Goal: Find specific page/section: Find specific page/section

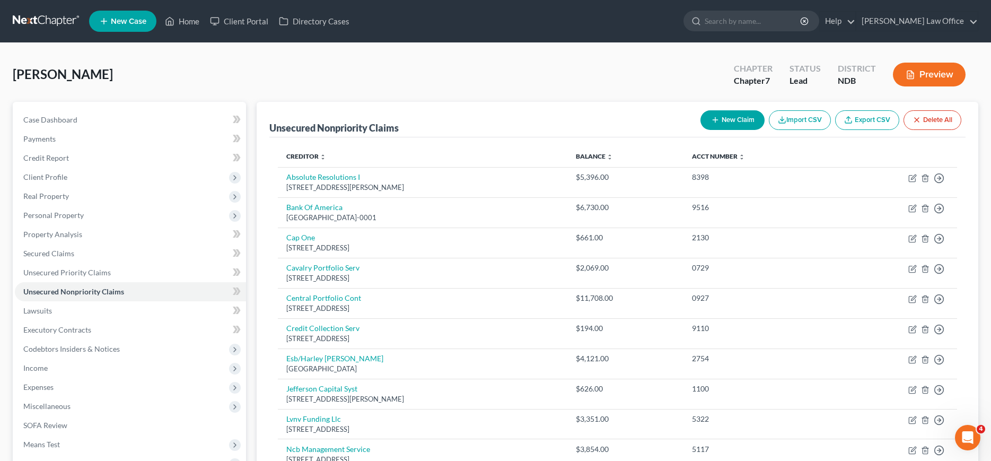
click at [45, 19] on link at bounding box center [47, 21] width 68 height 19
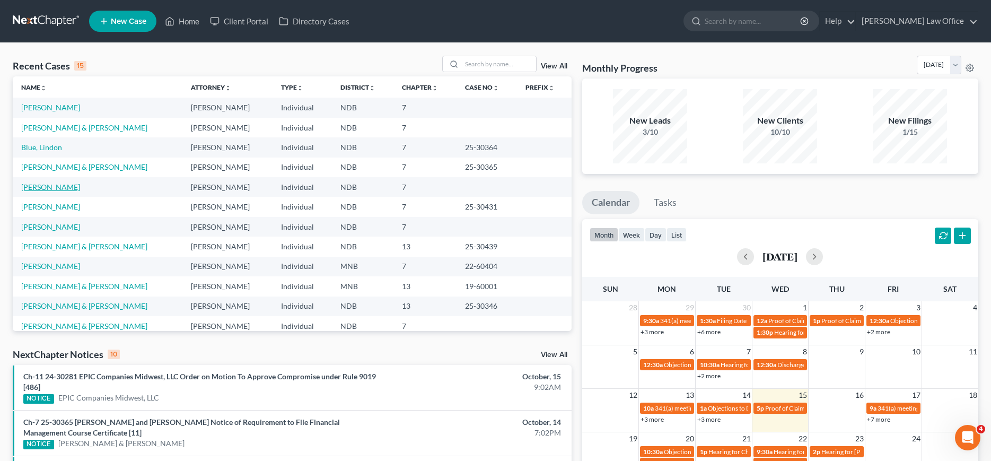
click at [42, 186] on link "[PERSON_NAME]" at bounding box center [50, 186] width 59 height 9
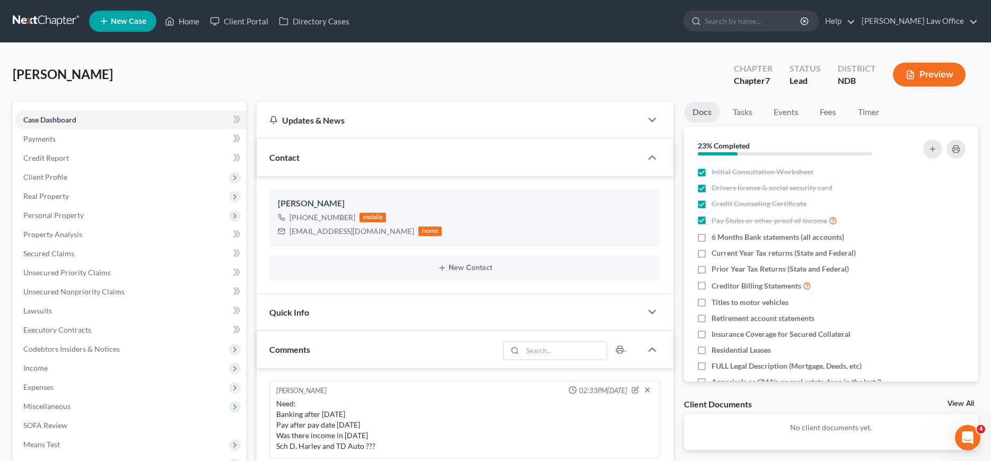
click at [36, 15] on link at bounding box center [47, 21] width 68 height 19
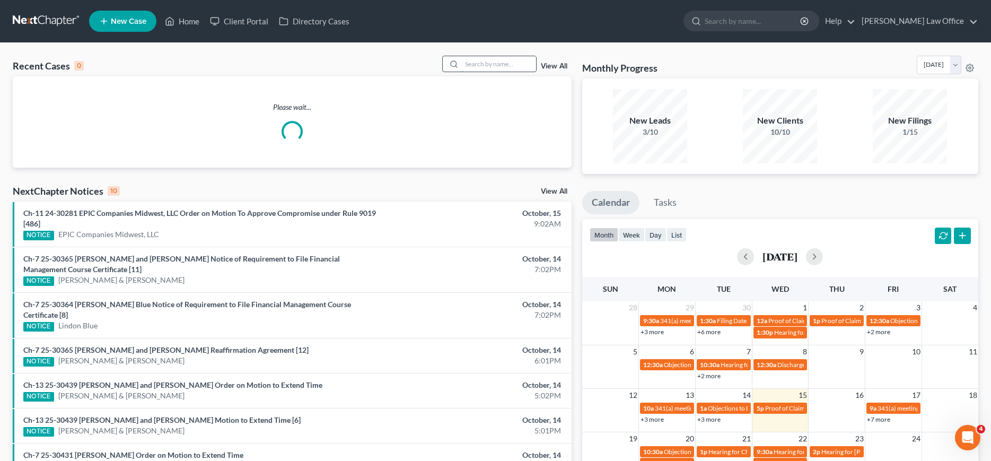
click at [496, 62] on input "search" at bounding box center [499, 63] width 74 height 15
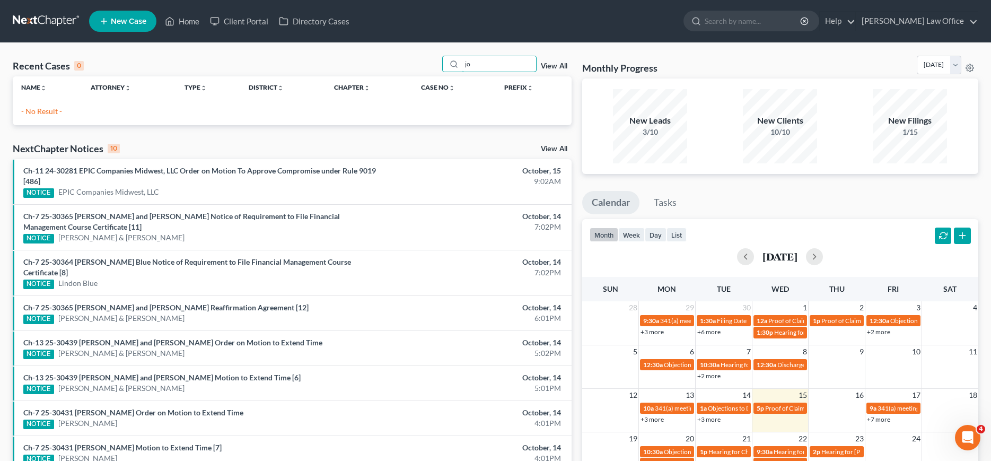
type input "j"
